Goal: Find specific page/section: Find specific page/section

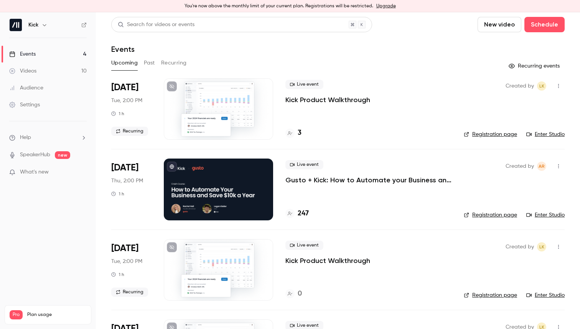
click at [305, 212] on h4 "247" at bounding box center [303, 213] width 11 height 10
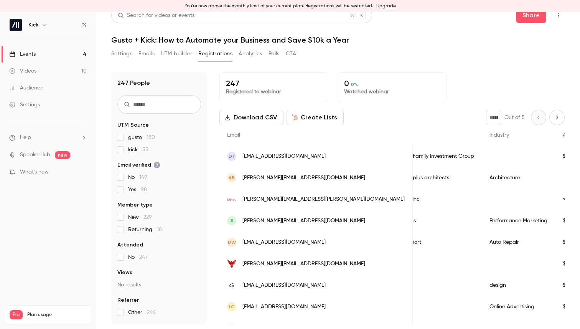
click at [552, 114] on button "Next page" at bounding box center [556, 117] width 15 height 15
type input "*"
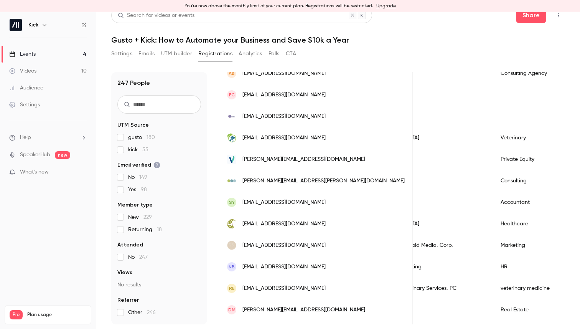
scroll to position [235, 0]
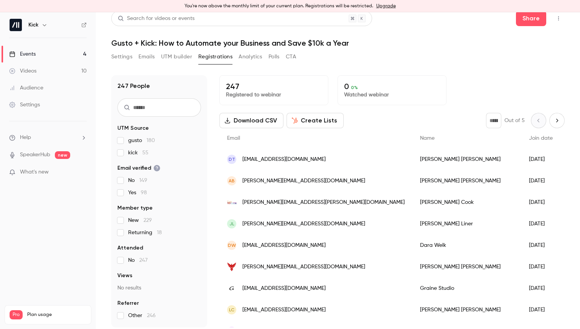
scroll to position [9, 0]
